Goal: Transaction & Acquisition: Purchase product/service

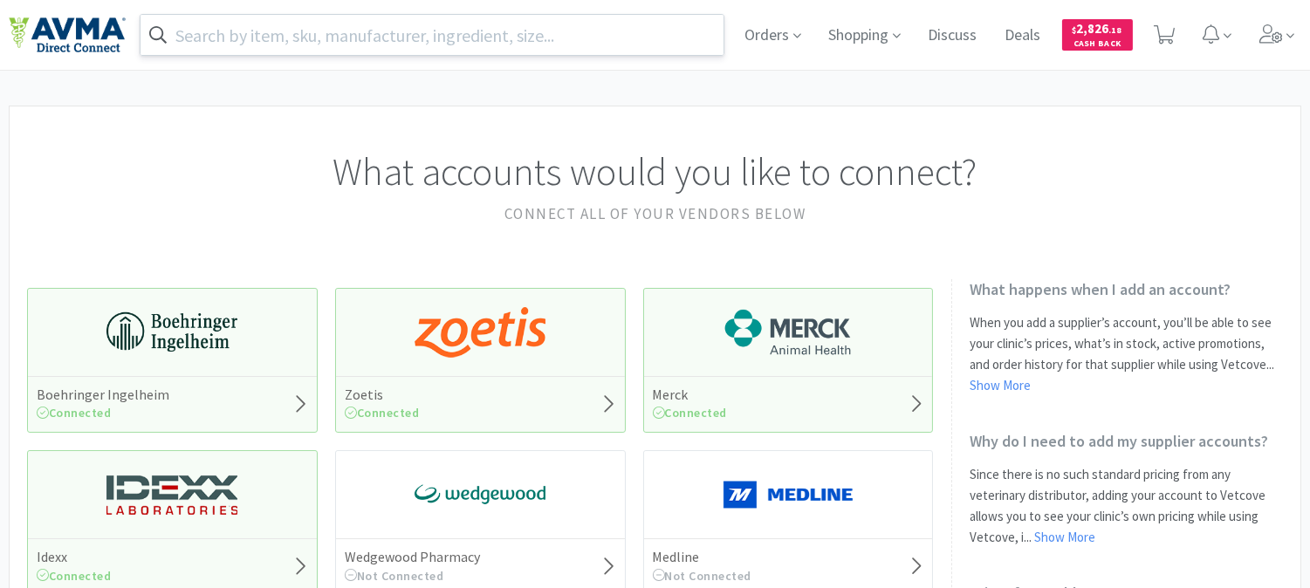
click at [579, 33] on input "text" at bounding box center [431, 35] width 583 height 40
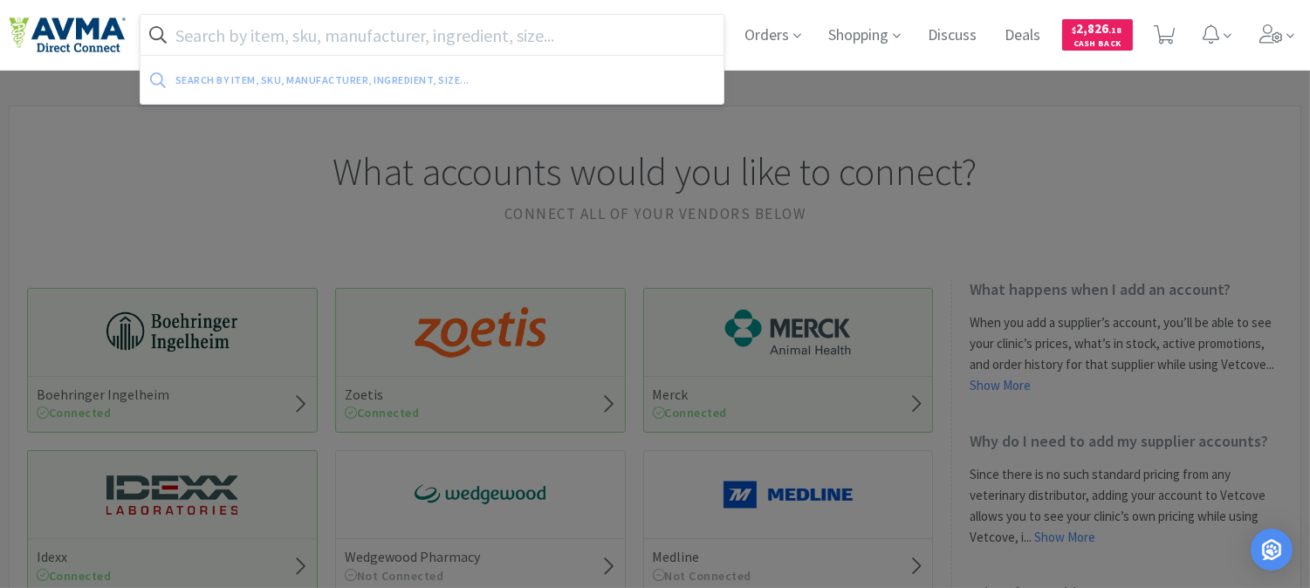
paste input "078320399"
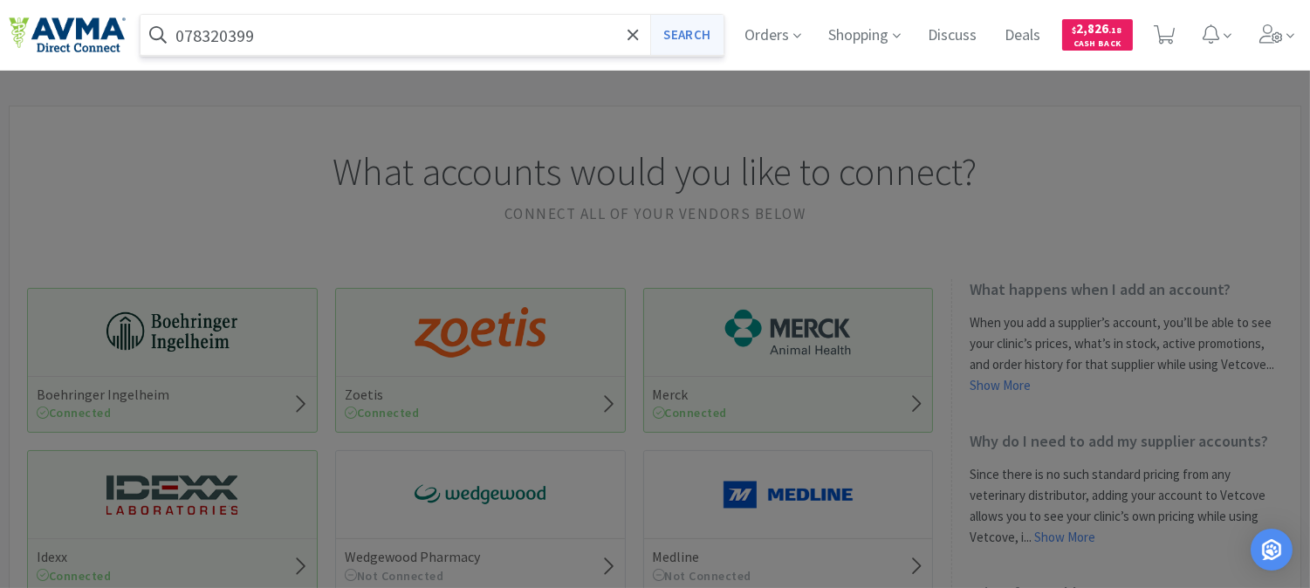
type input "078320399"
click at [666, 31] on button "Search" at bounding box center [686, 35] width 72 height 40
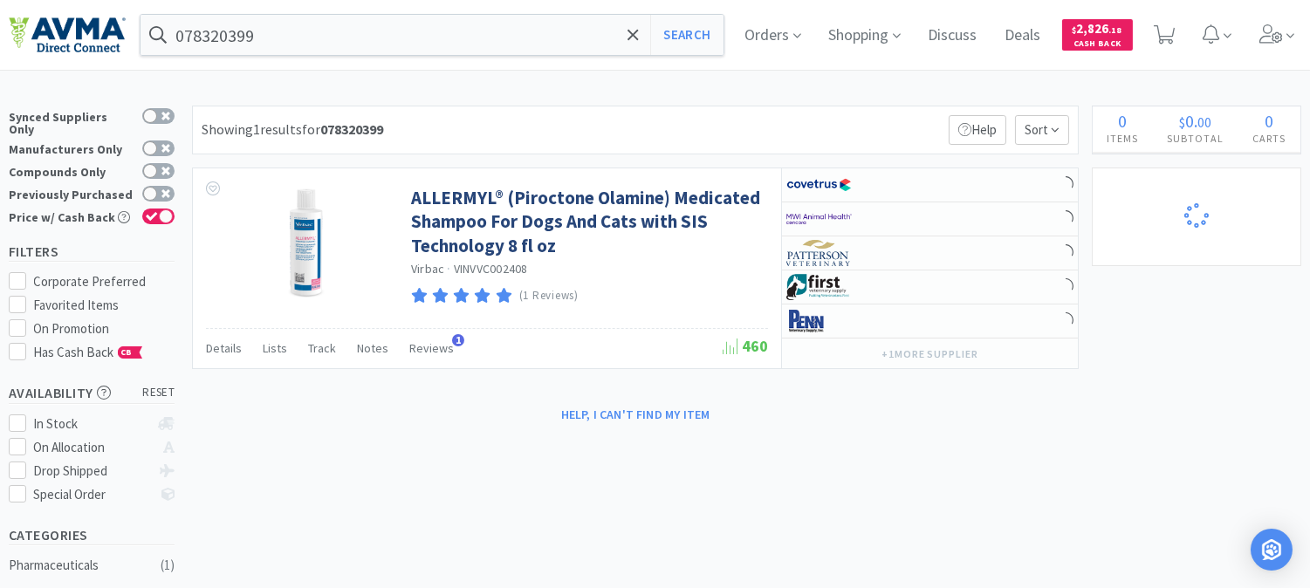
select select "1"
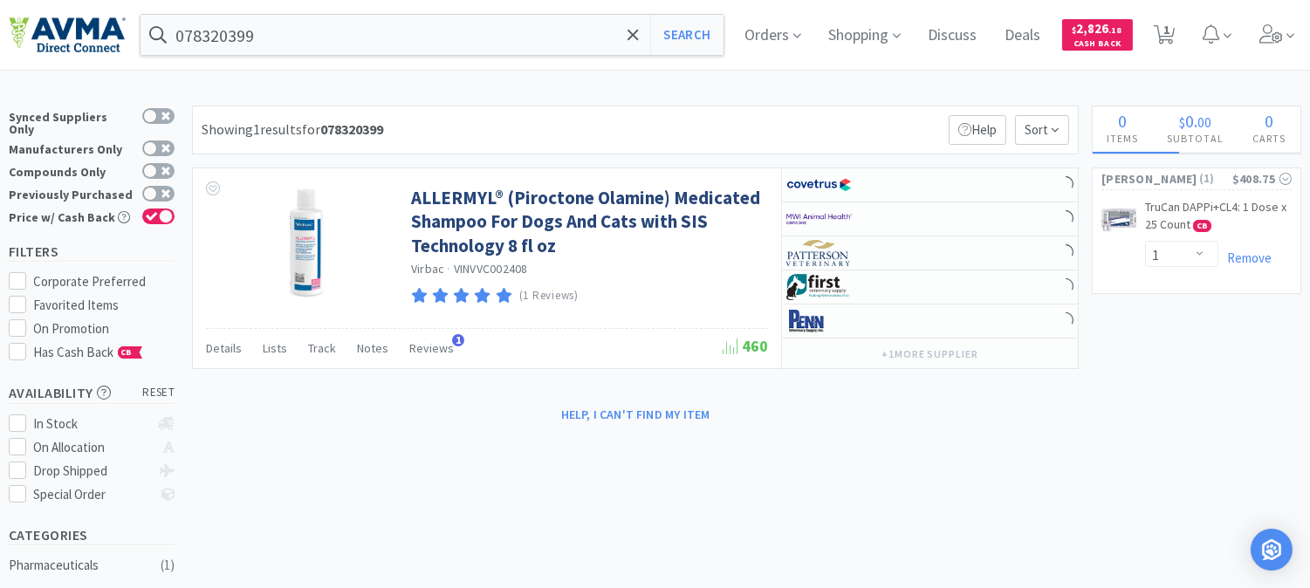
select select "1"
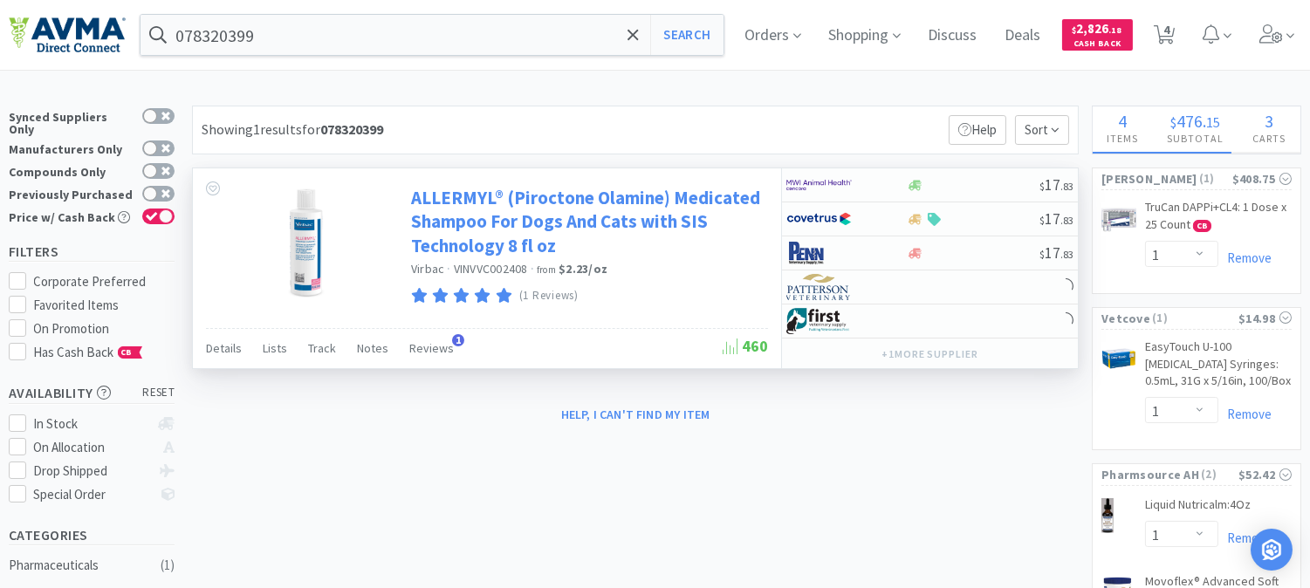
select select "1"
select select "5"
select select "2"
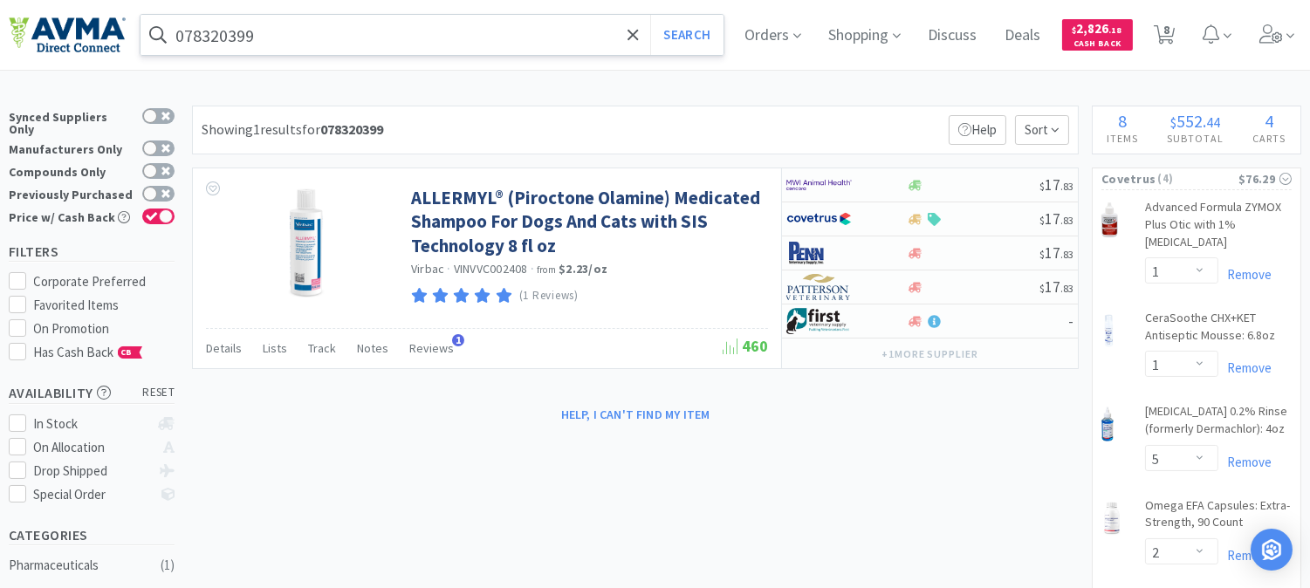
click at [281, 18] on input "078320399" at bounding box center [431, 35] width 583 height 40
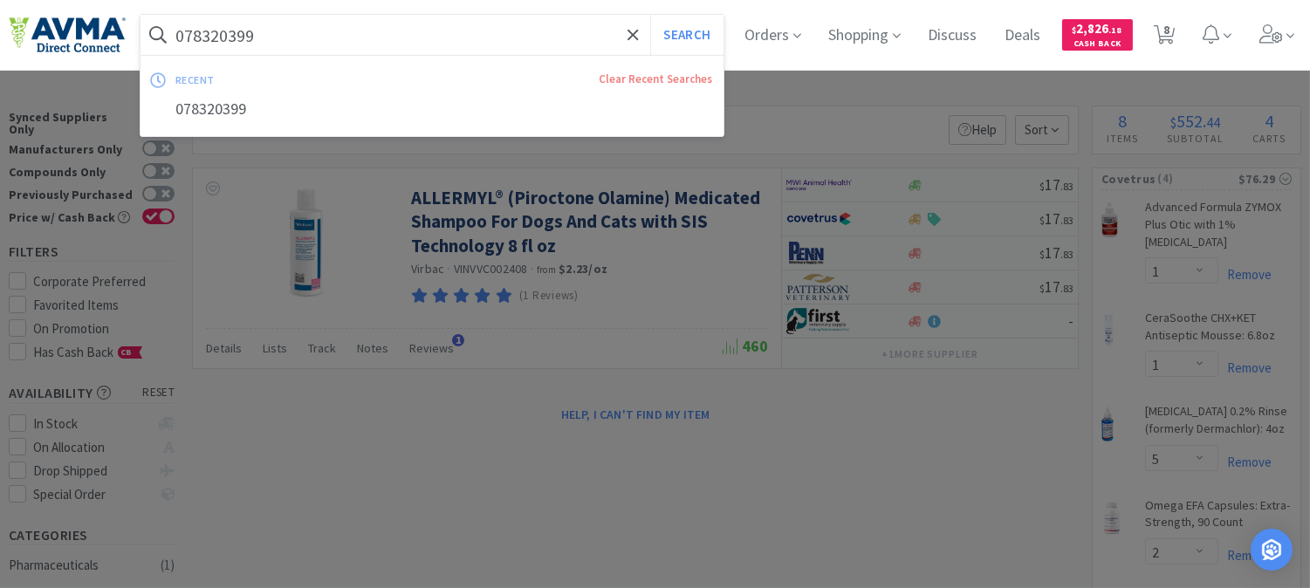
paste input "46630"
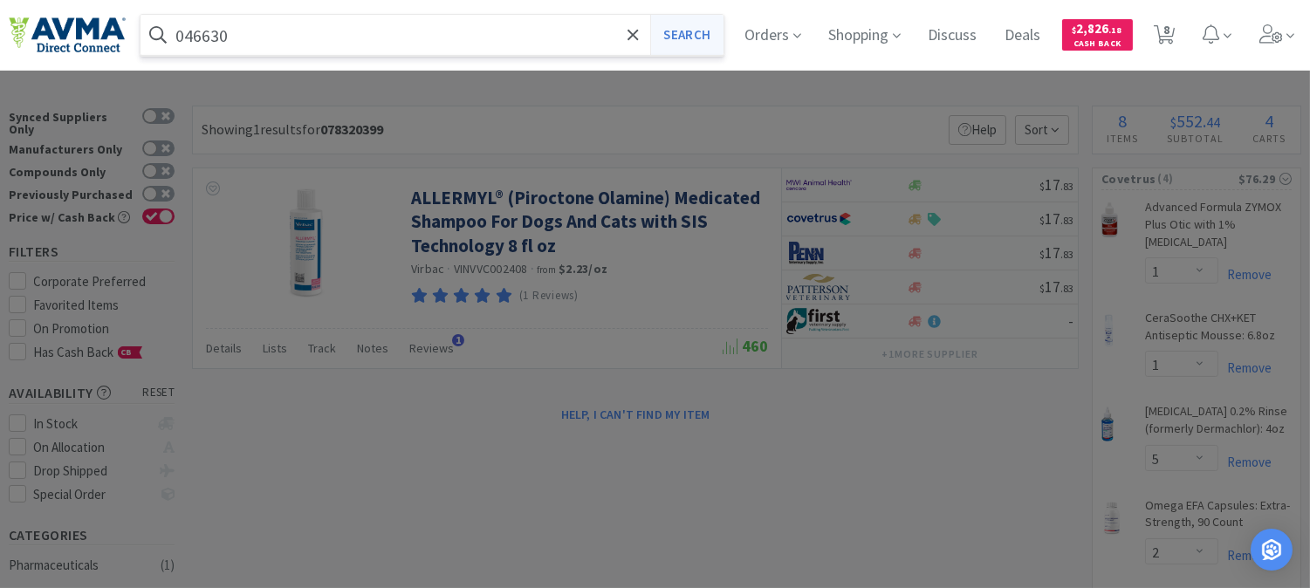
click at [682, 31] on button "Search" at bounding box center [686, 35] width 72 height 40
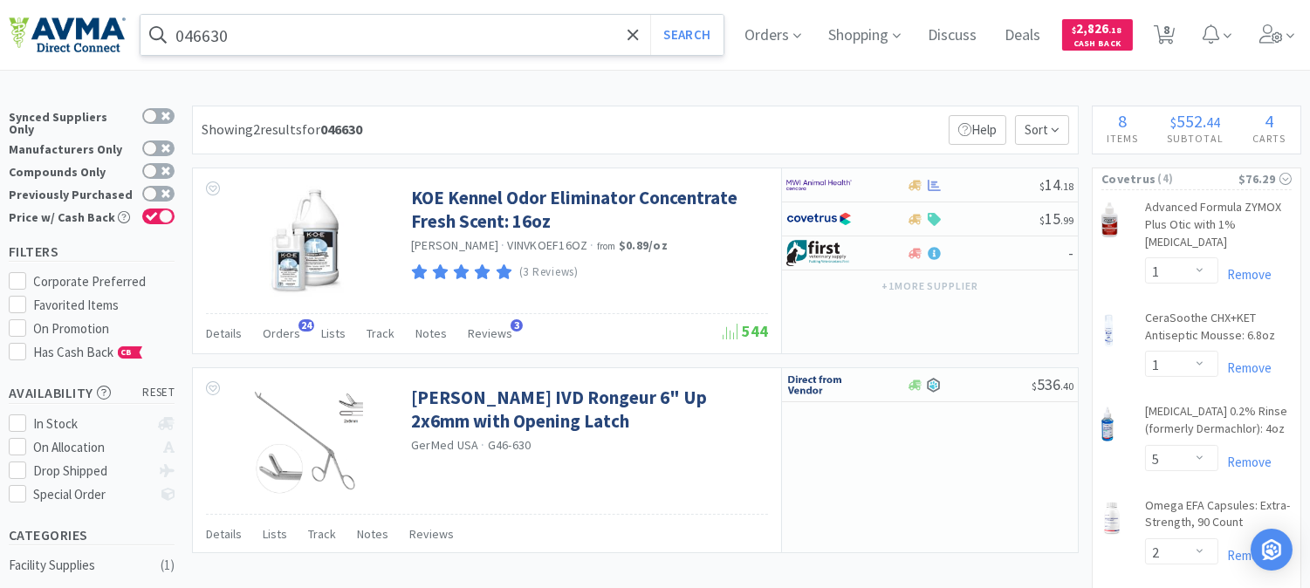
click at [327, 33] on input "046630" at bounding box center [431, 35] width 583 height 40
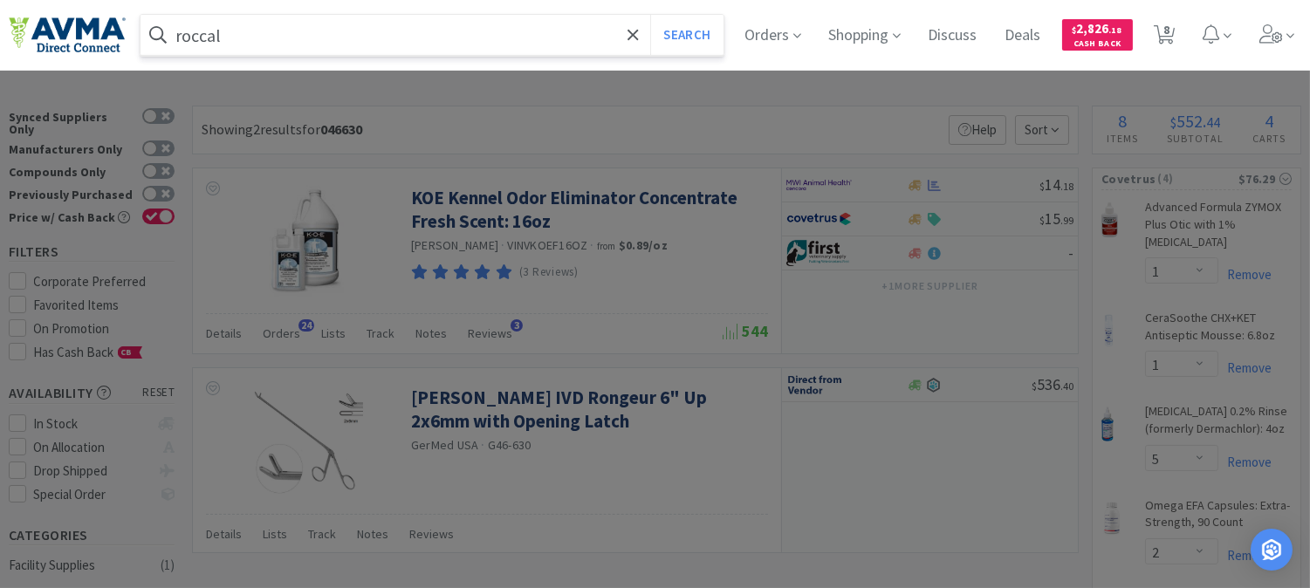
click at [650, 15] on button "Search" at bounding box center [686, 35] width 72 height 40
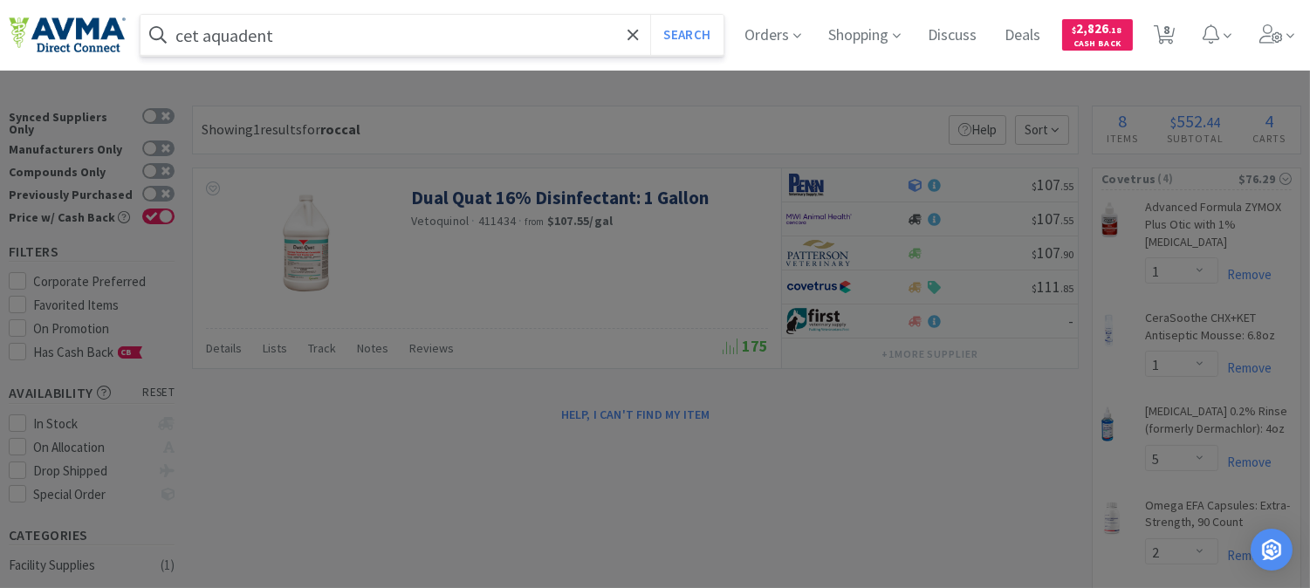
click at [650, 15] on button "Search" at bounding box center [686, 35] width 72 height 40
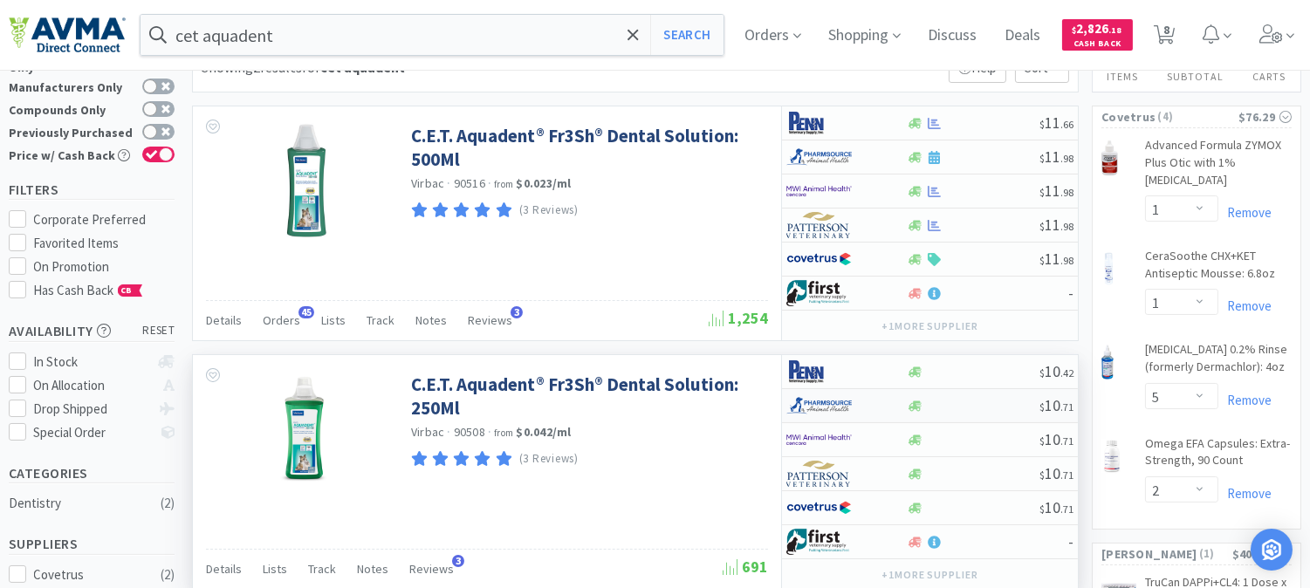
scroll to position [97, 0]
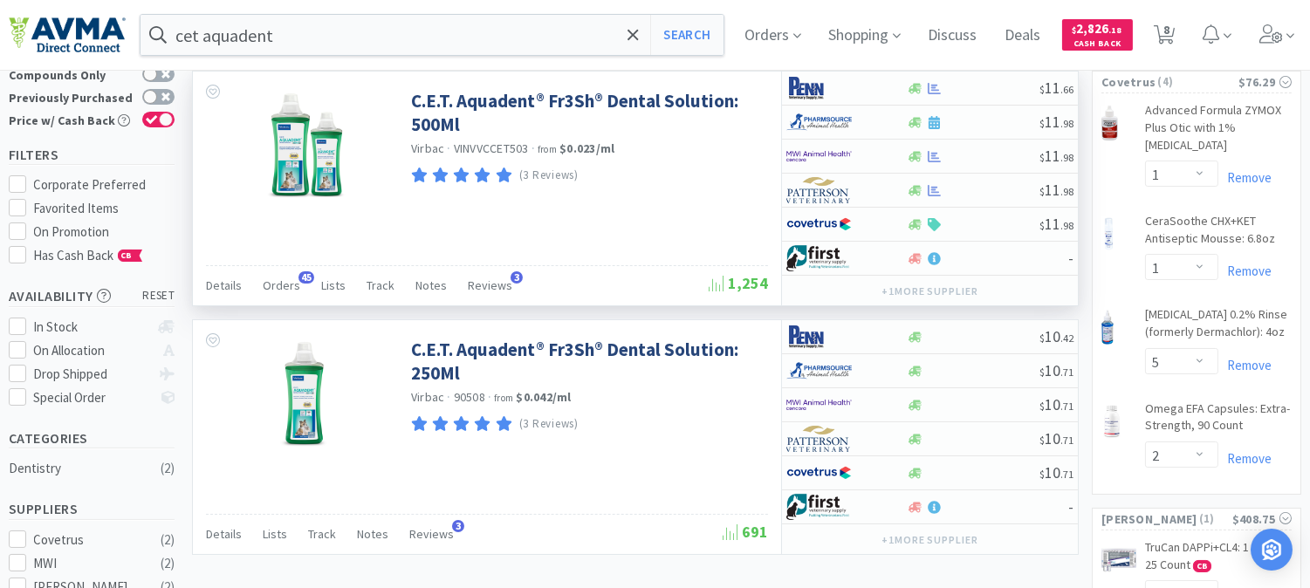
click at [541, 273] on div "Details Orders 45 Lists Track Notes Reviews 3" at bounding box center [457, 287] width 503 height 33
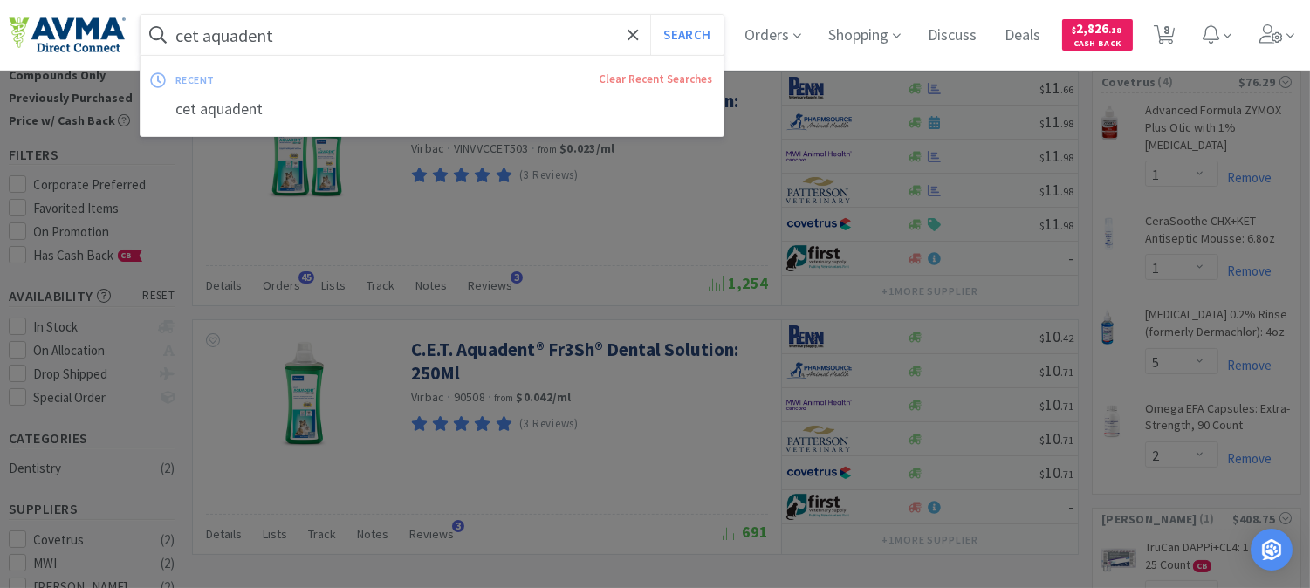
click at [308, 44] on input "cet aquadent" at bounding box center [431, 35] width 583 height 40
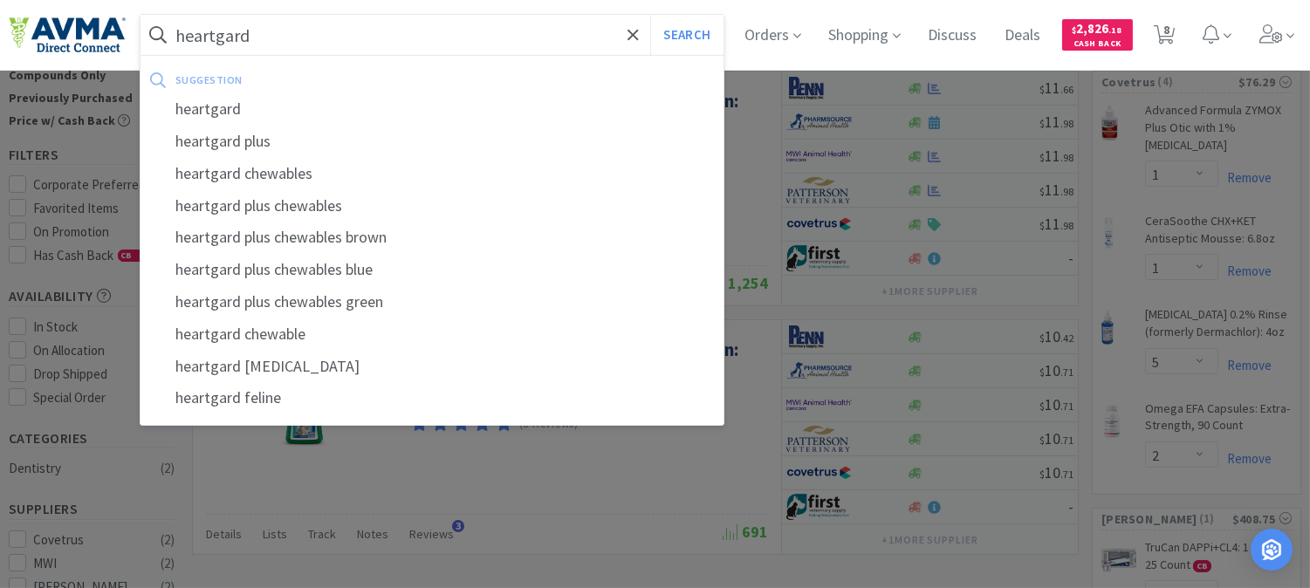
type input "heartgard"
click at [650, 15] on button "Search" at bounding box center [686, 35] width 72 height 40
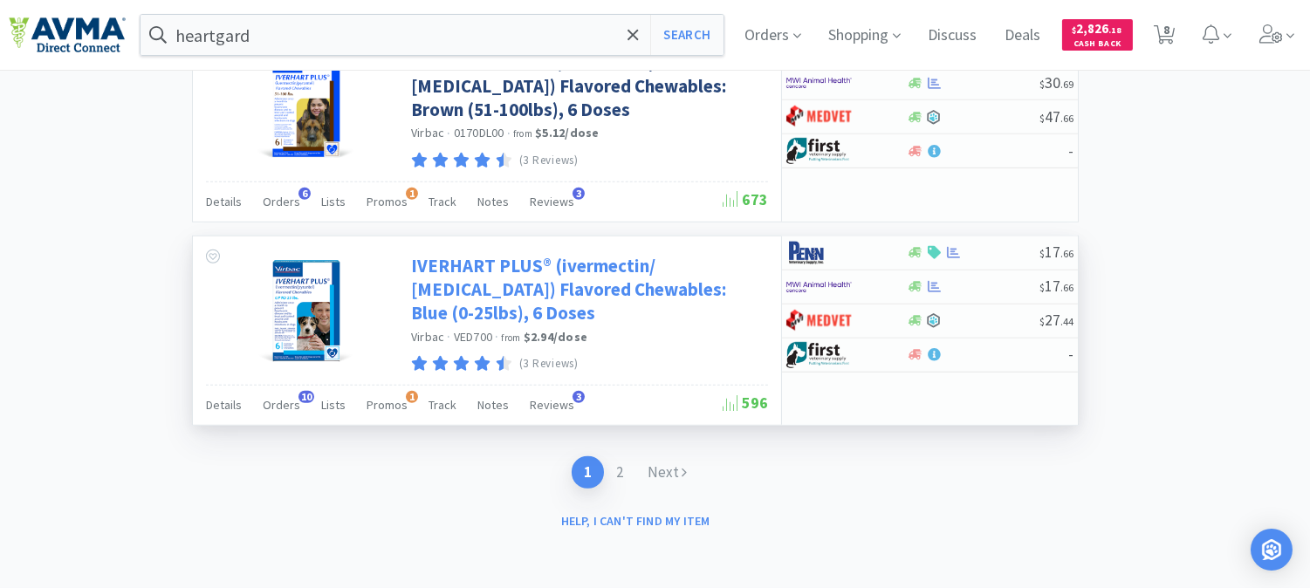
scroll to position [2476, 0]
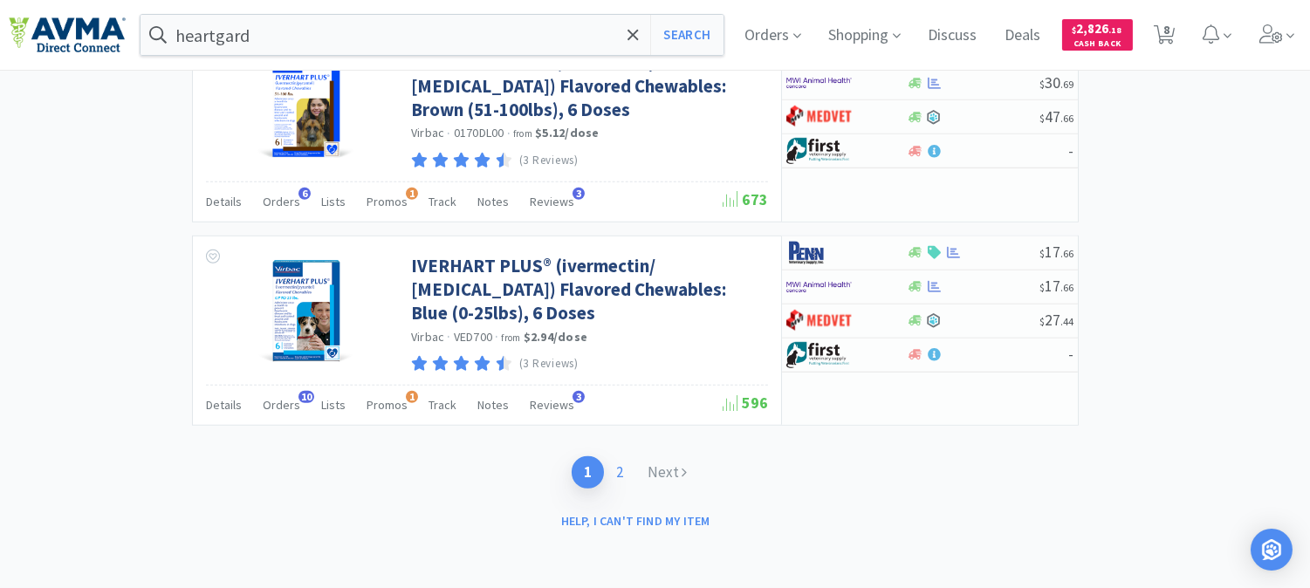
click at [617, 475] on link "2" at bounding box center [619, 472] width 31 height 32
